Goal: Information Seeking & Learning: Learn about a topic

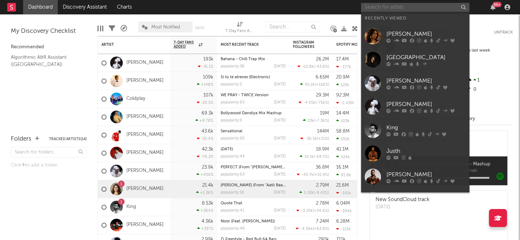
click at [398, 6] on input "text" at bounding box center [415, 7] width 108 height 9
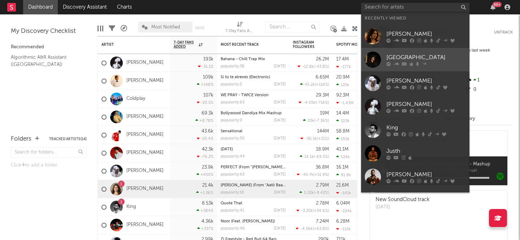
click at [398, 58] on div "[GEOGRAPHIC_DATA]" at bounding box center [425, 57] width 79 height 9
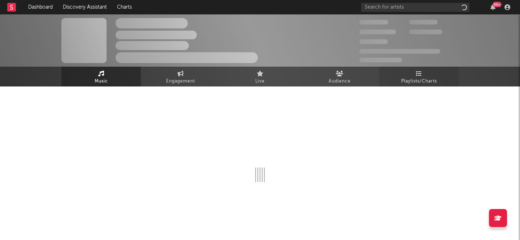
click at [432, 73] on link "Playlists/Charts" at bounding box center [418, 77] width 79 height 20
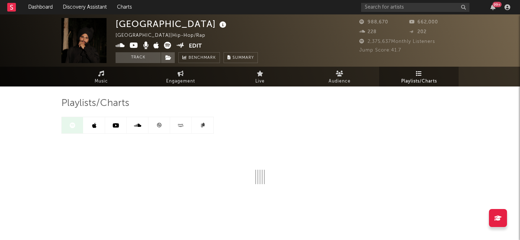
click at [404, 78] on span "Playlists/Charts" at bounding box center [419, 81] width 36 height 9
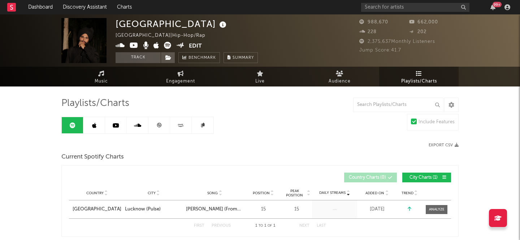
click at [411, 81] on span "Playlists/Charts" at bounding box center [419, 81] width 36 height 9
click at [154, 127] on link at bounding box center [159, 125] width 22 height 16
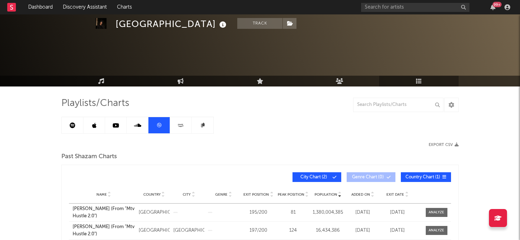
scroll to position [79, 0]
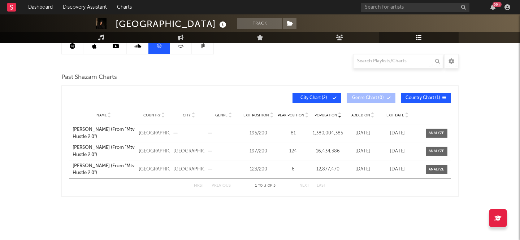
click at [135, 49] on icon at bounding box center [137, 46] width 7 height 6
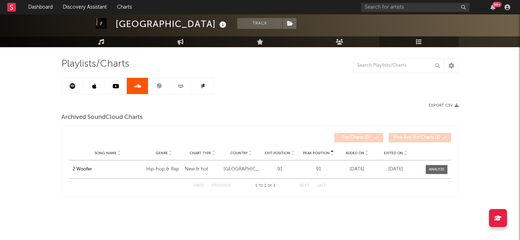
scroll to position [39, 0]
click at [107, 88] on link at bounding box center [116, 86] width 22 height 16
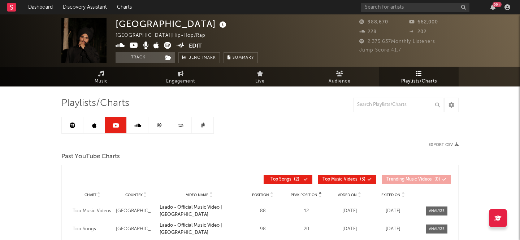
click at [93, 129] on link at bounding box center [94, 125] width 22 height 16
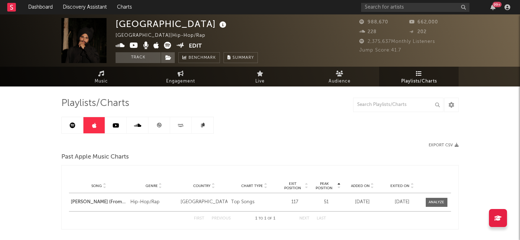
scroll to position [33, 0]
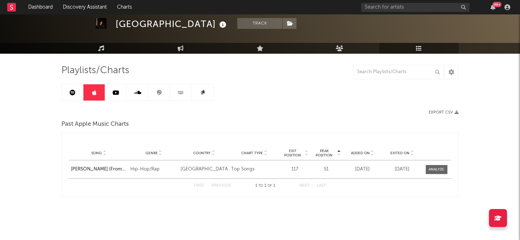
click at [74, 91] on icon at bounding box center [73, 93] width 6 height 6
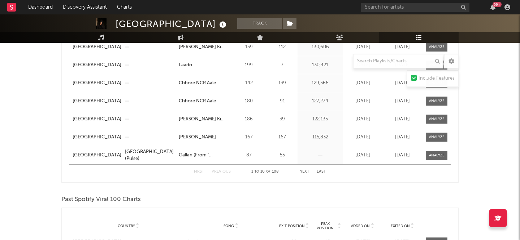
scroll to position [603, 0]
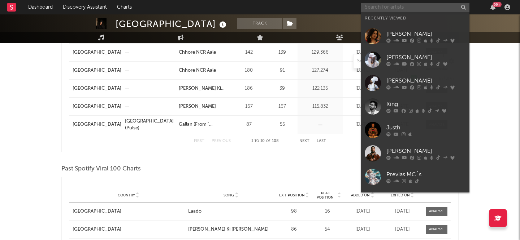
click at [398, 8] on input "text" at bounding box center [415, 7] width 108 height 9
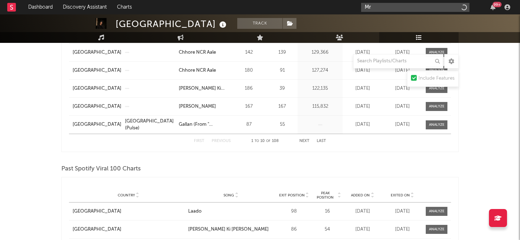
type input "M"
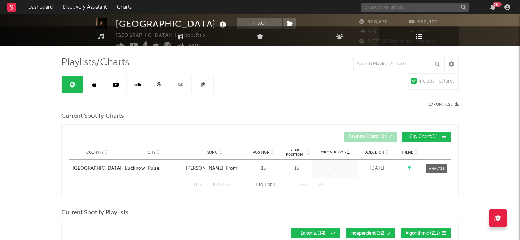
scroll to position [0, 0]
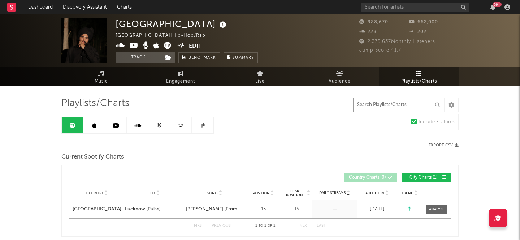
click at [388, 107] on input "text" at bounding box center [398, 105] width 90 height 14
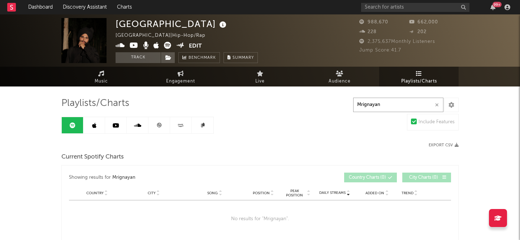
type input "Mrignayan"
